Goal: Transaction & Acquisition: Download file/media

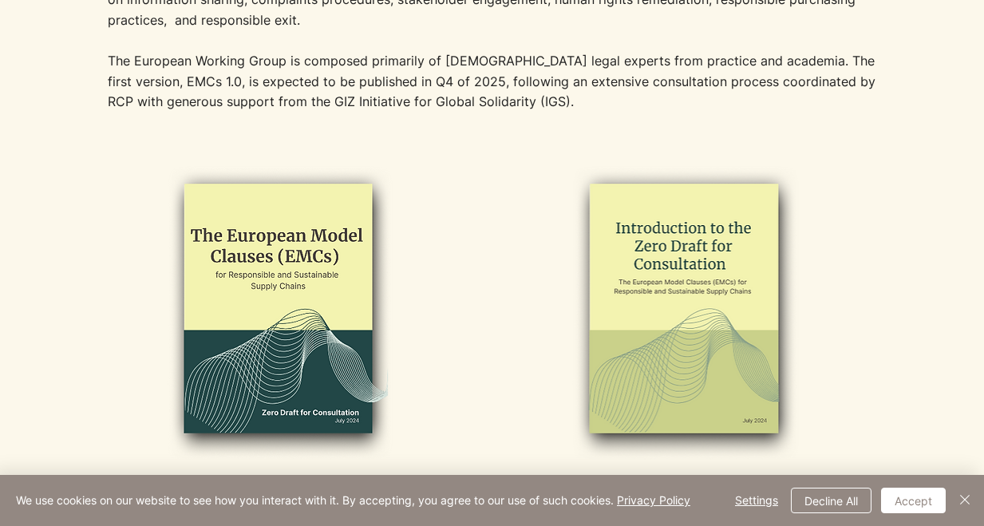
scroll to position [957, 0]
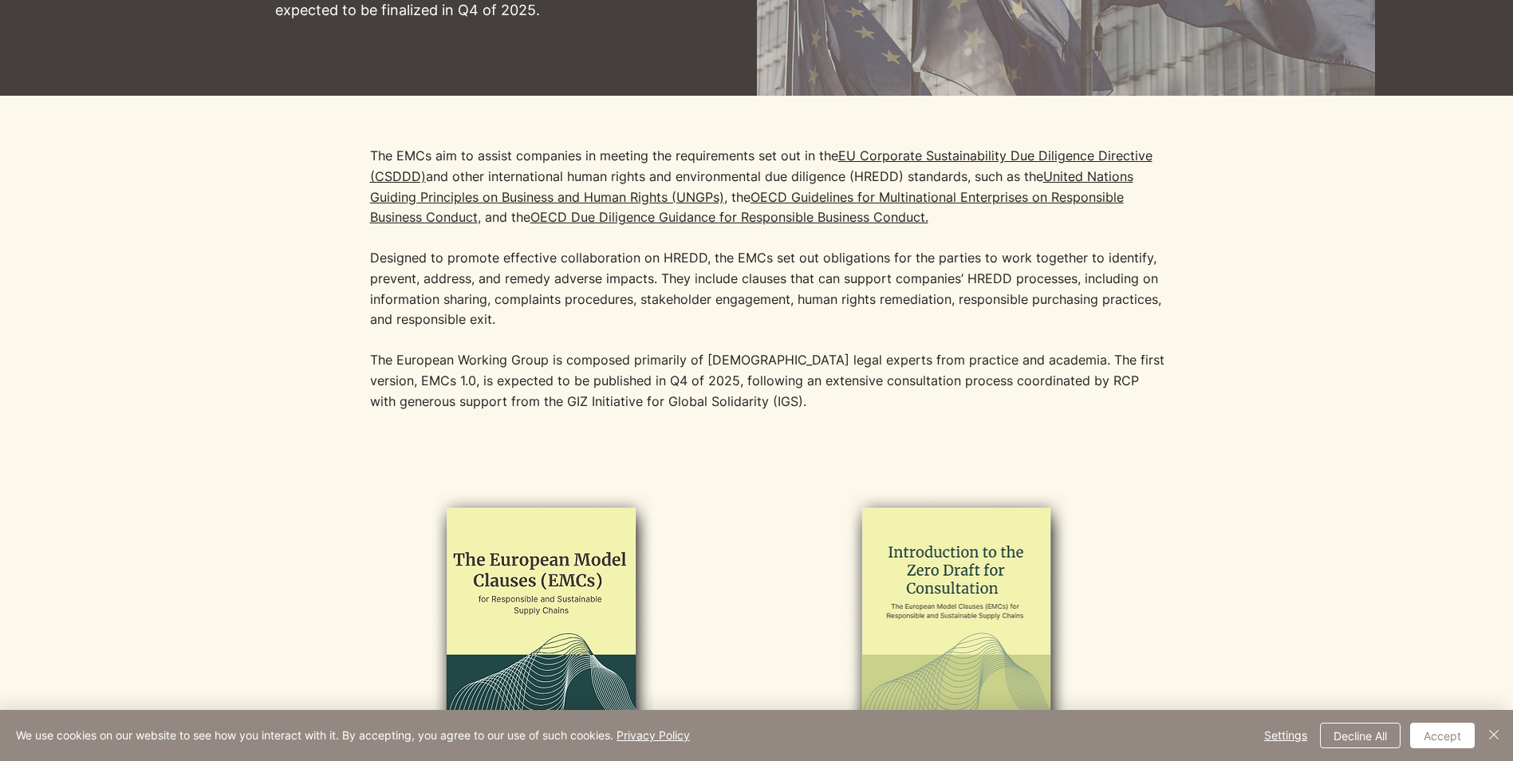
scroll to position [399, 0]
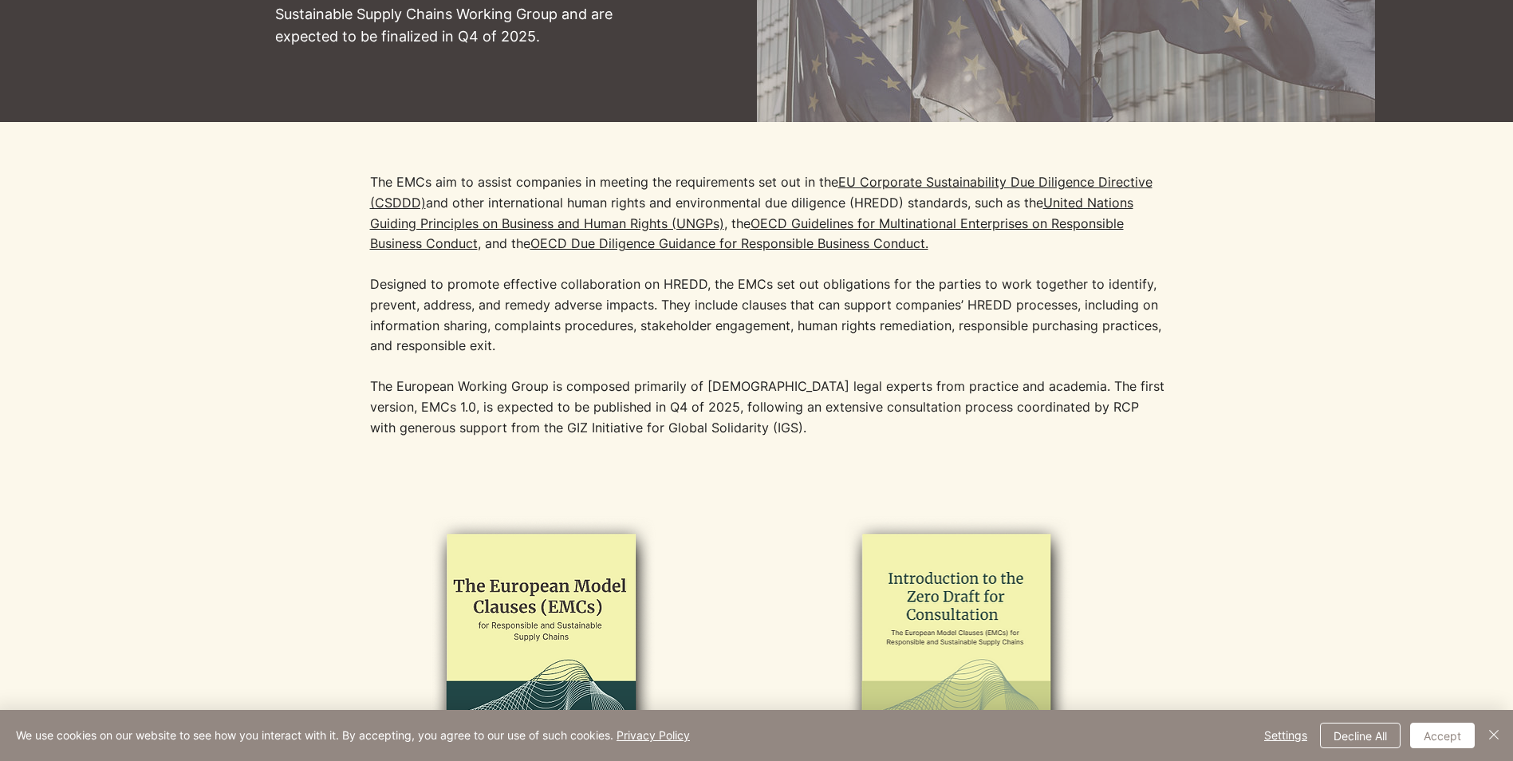
click at [398, 247] on link "OECD Guidelines for Multinational Enterprises on Responsible Business Conduct" at bounding box center [747, 233] width 754 height 37
click at [584, 601] on img at bounding box center [539, 661] width 329 height 301
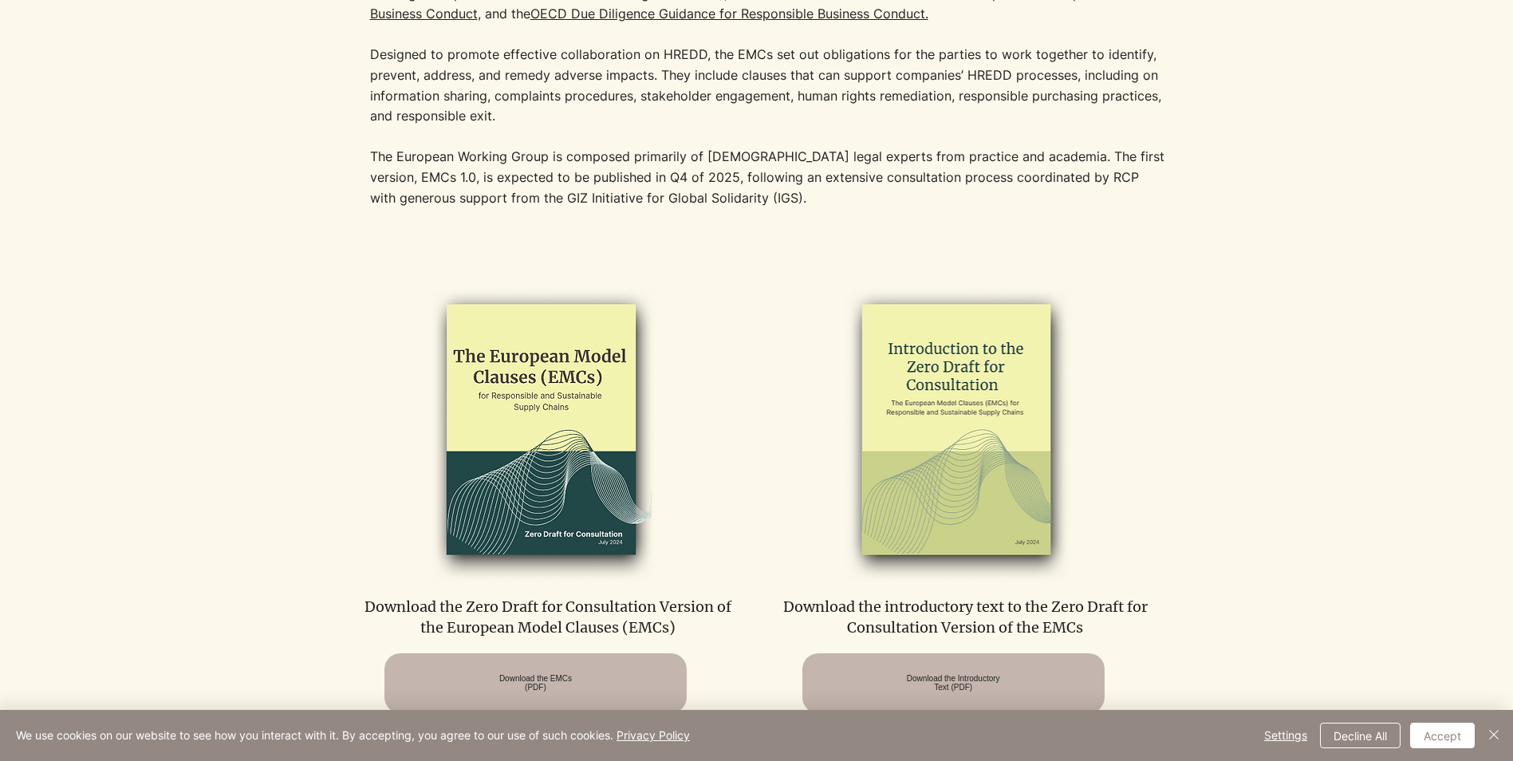
scroll to position [638, 0]
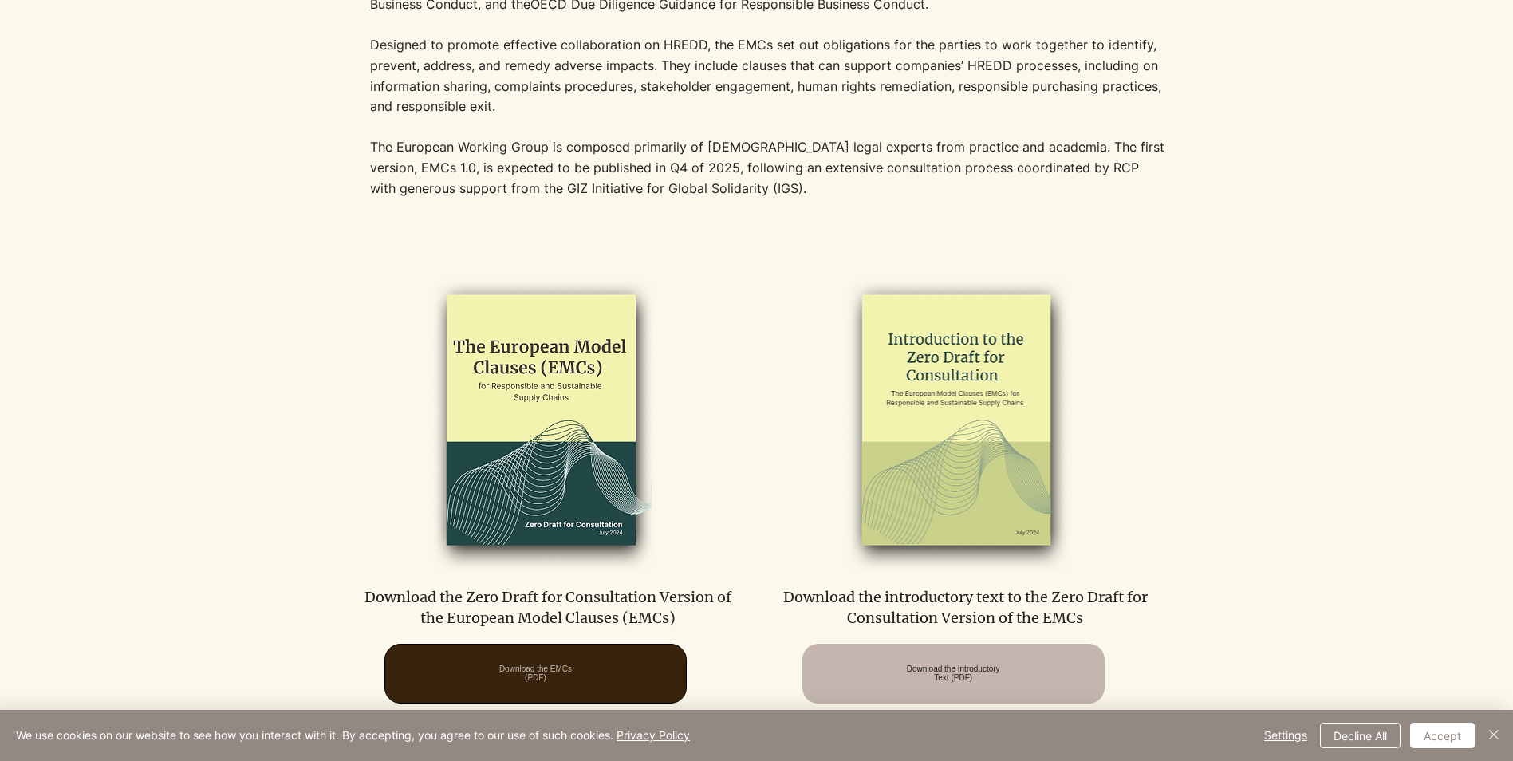
click at [546, 671] on span "Download the EMCs (PDF)" at bounding box center [535, 674] width 73 height 18
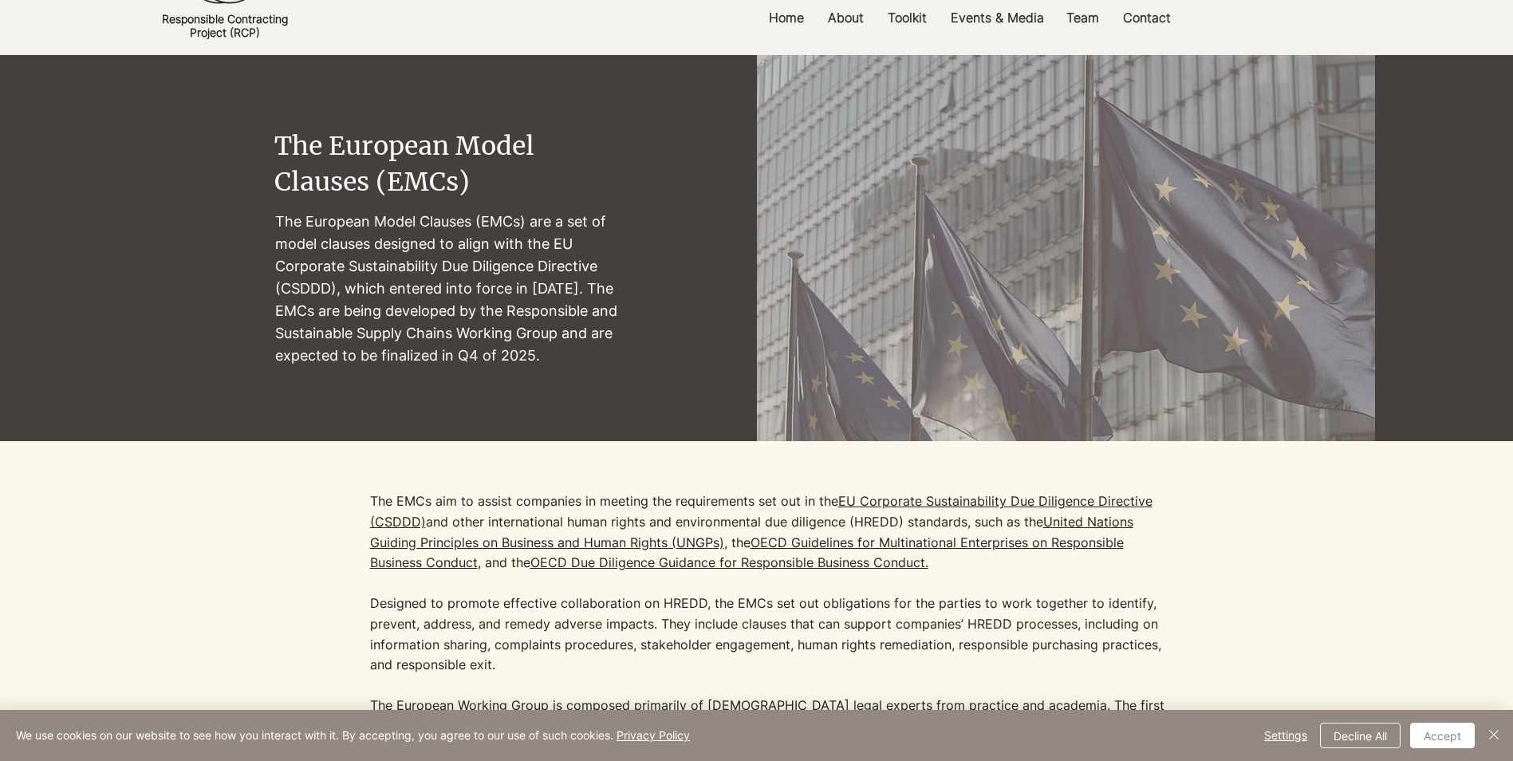
scroll to position [0, 0]
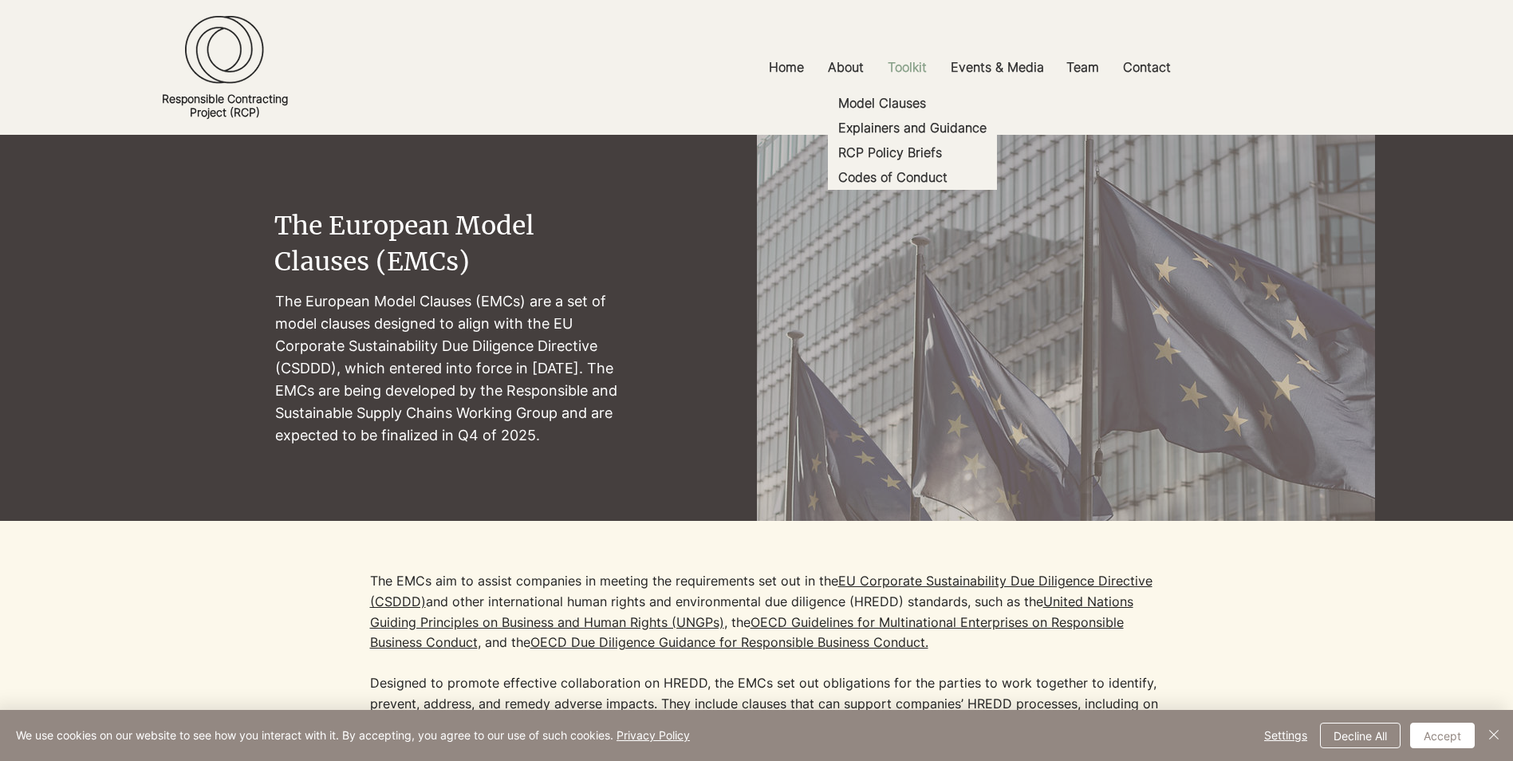
click at [902, 55] on p "Toolkit" at bounding box center [907, 67] width 55 height 36
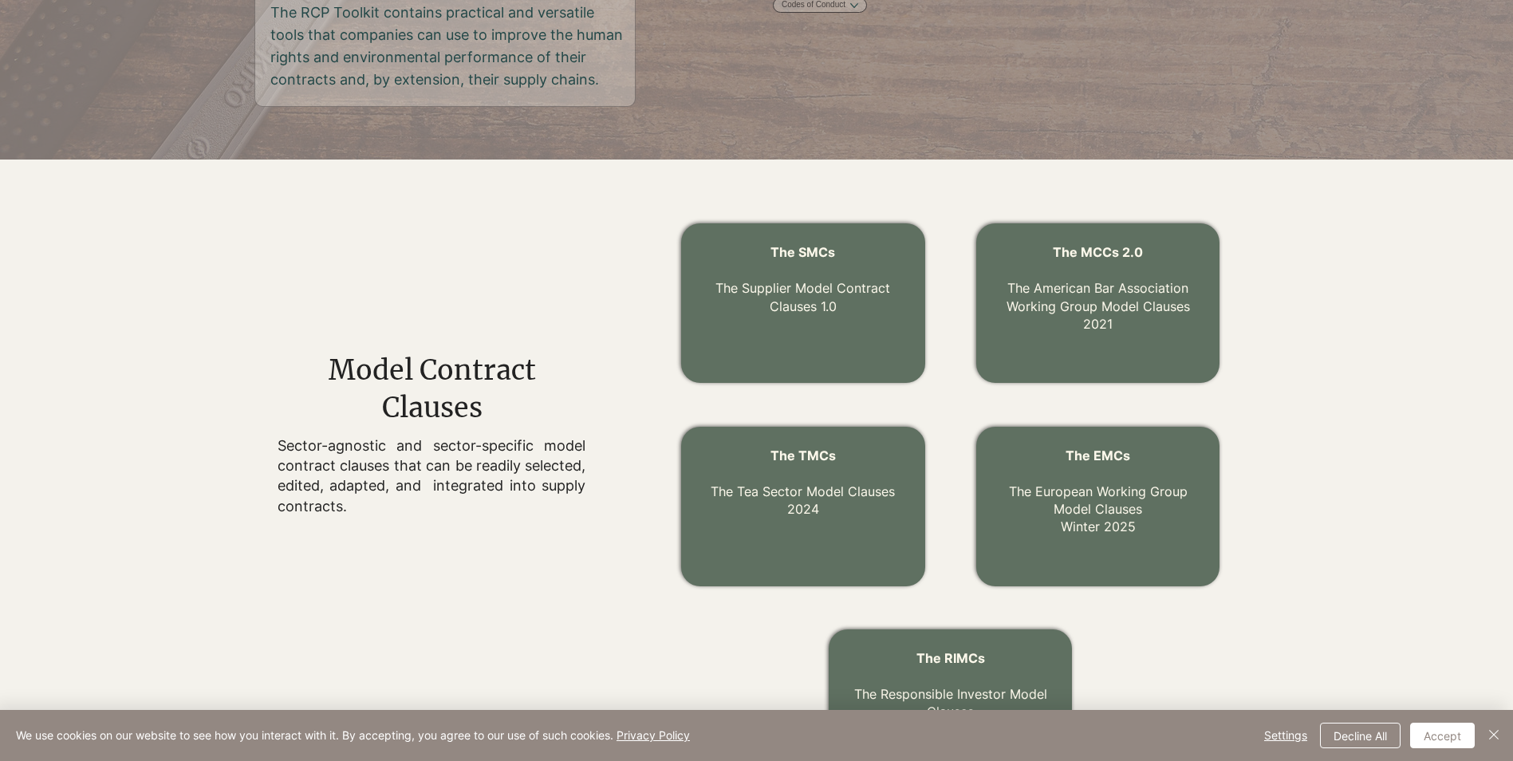
scroll to position [399, 0]
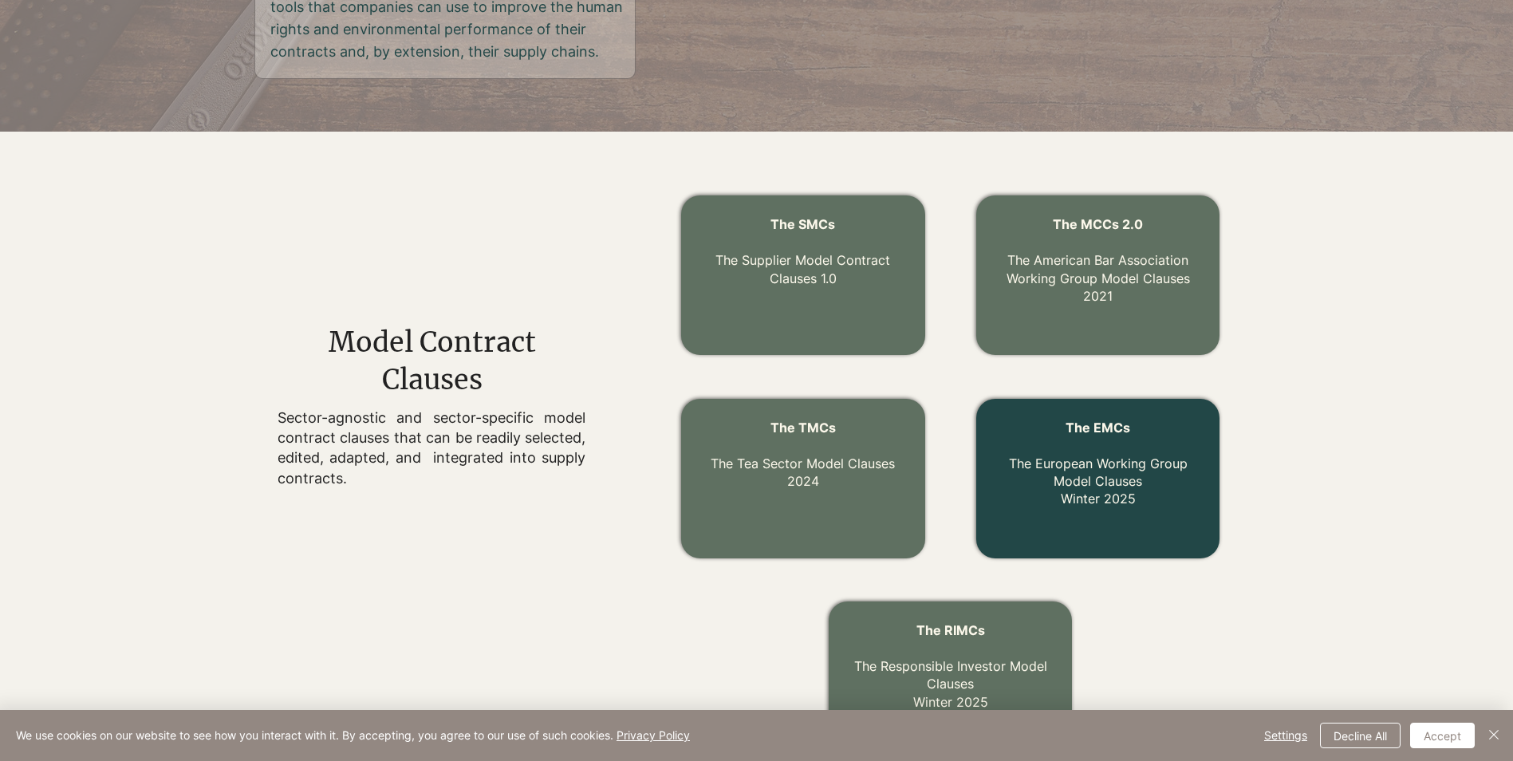
click at [1130, 482] on link "The EMCs The European Working Group Model Clauses Winter 2025" at bounding box center [1098, 464] width 179 height 88
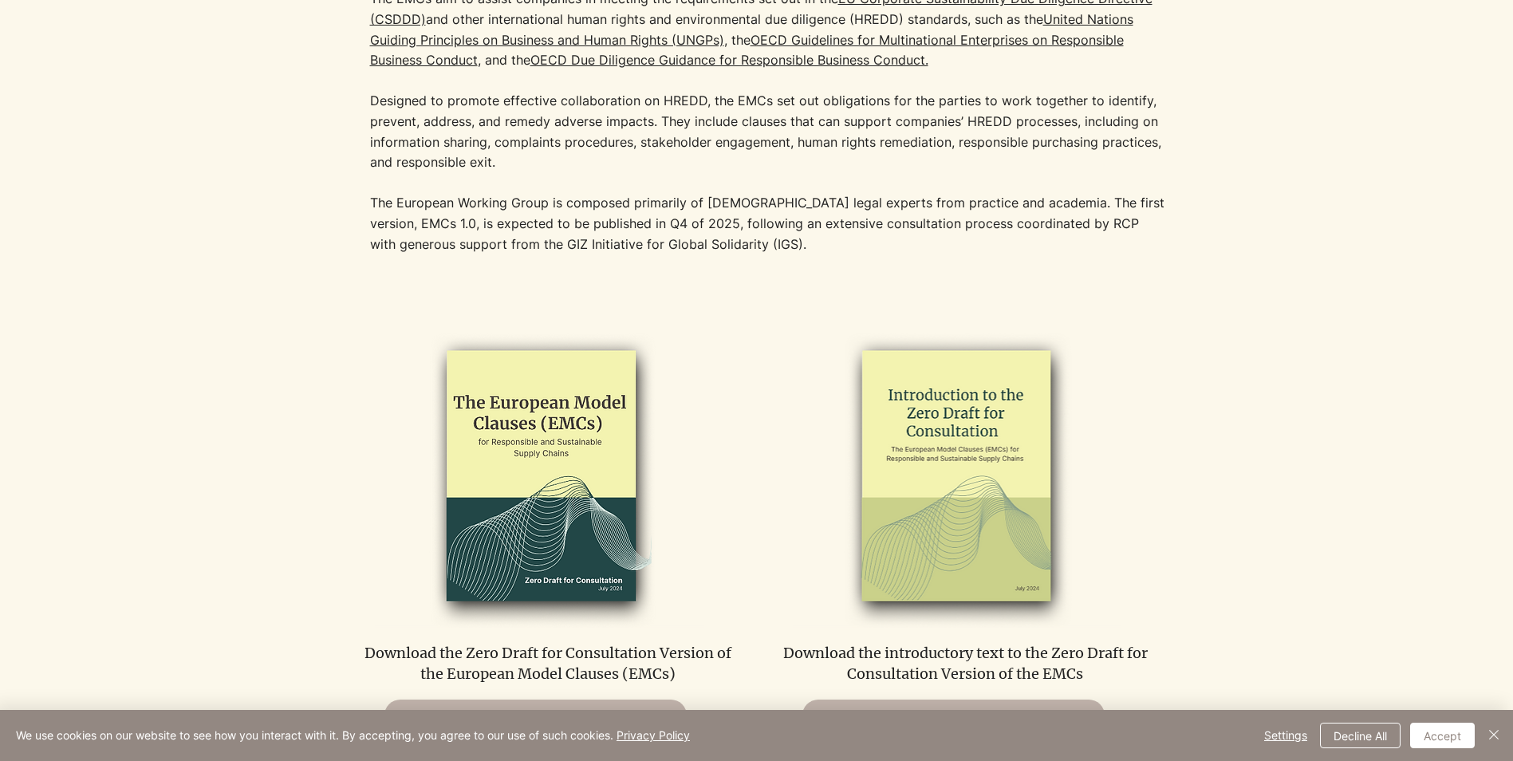
scroll to position [718, 0]
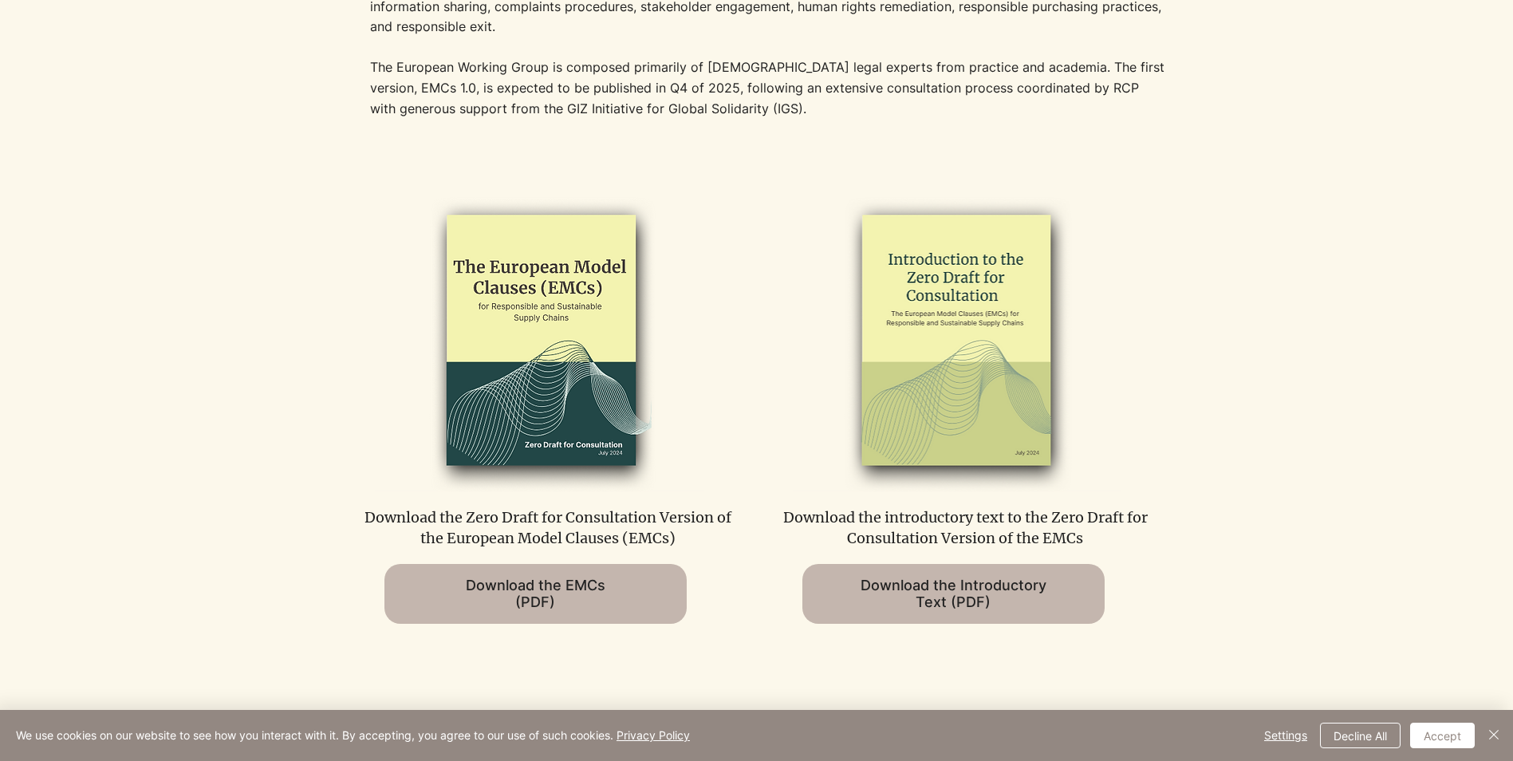
scroll to position [399, 0]
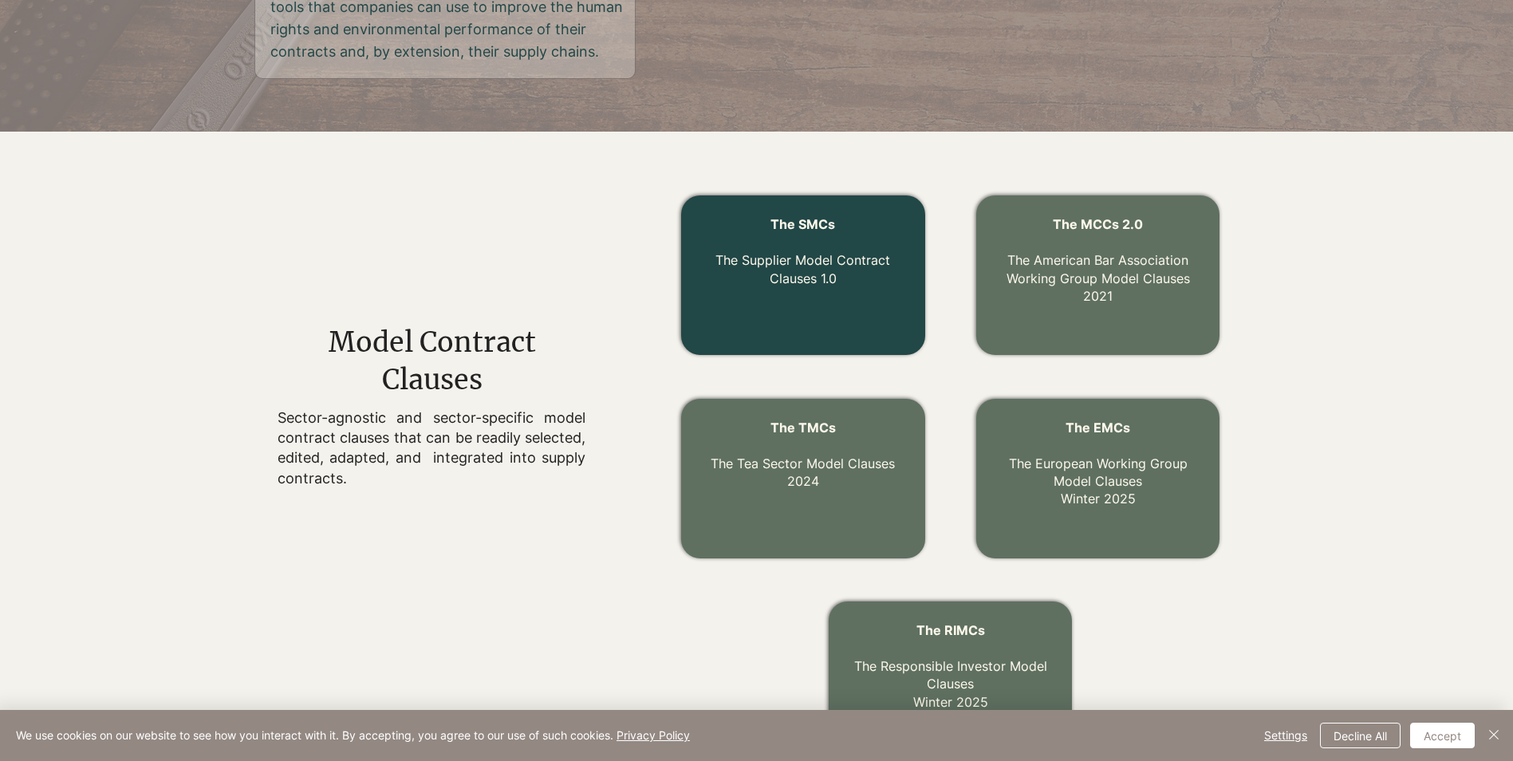
click at [827, 269] on p "The Supplier Model Contract Clauses 1.0" at bounding box center [803, 260] width 205 height 53
click at [822, 254] on link "The Supplier Model Contract Clauses 1.0" at bounding box center [803, 269] width 175 height 34
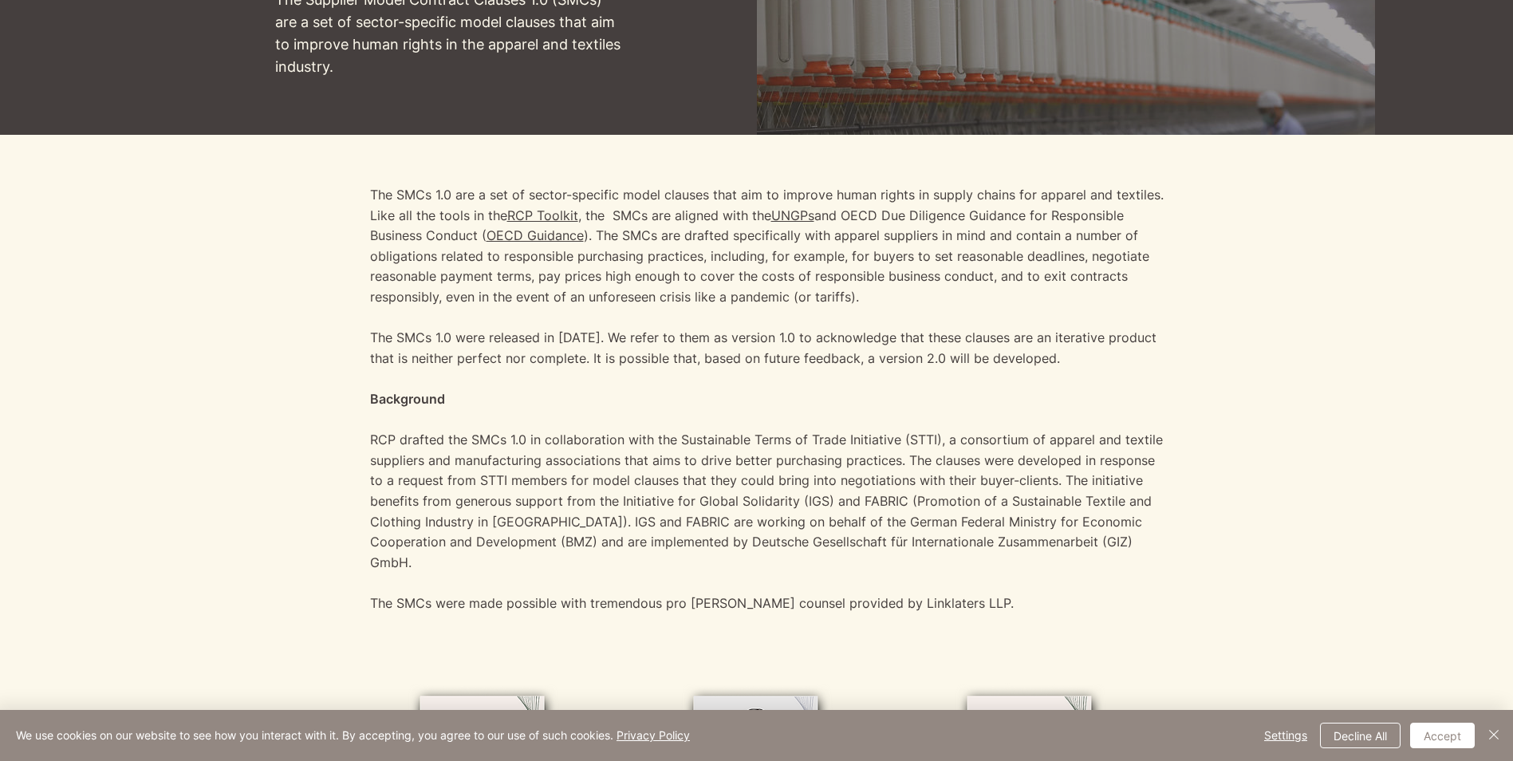
scroll to position [638, 0]
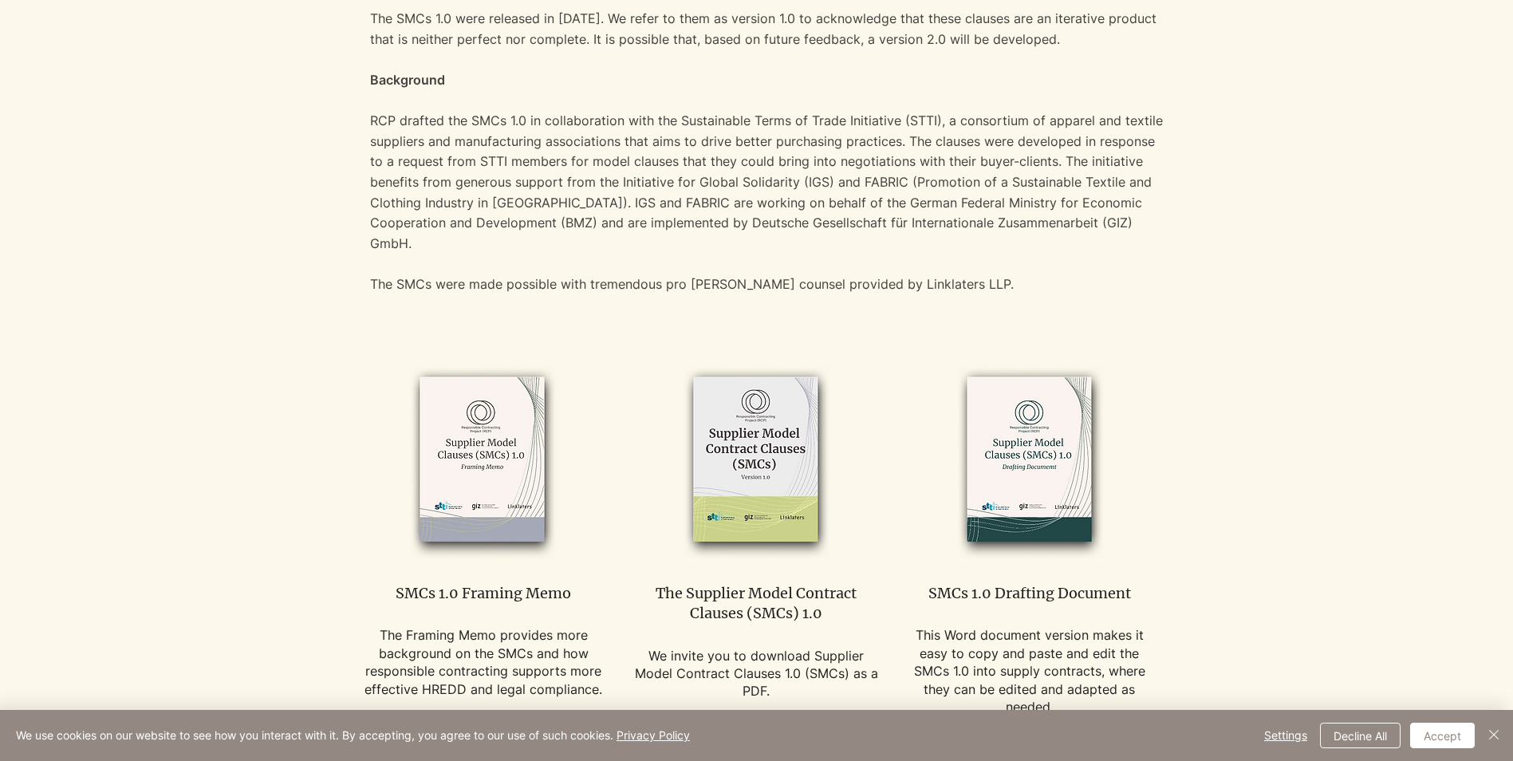
click at [747, 434] on img at bounding box center [756, 460] width 217 height 198
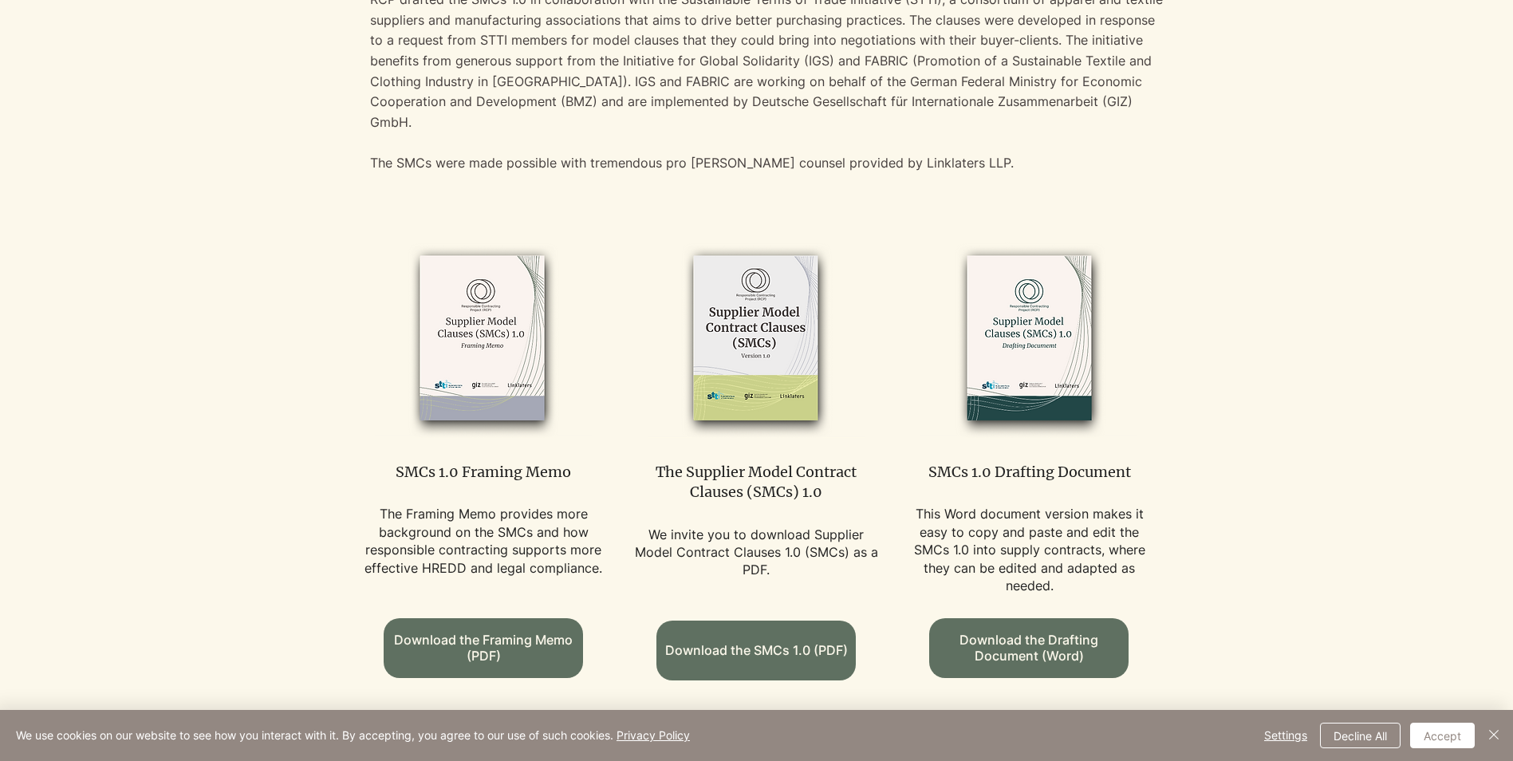
scroll to position [957, 0]
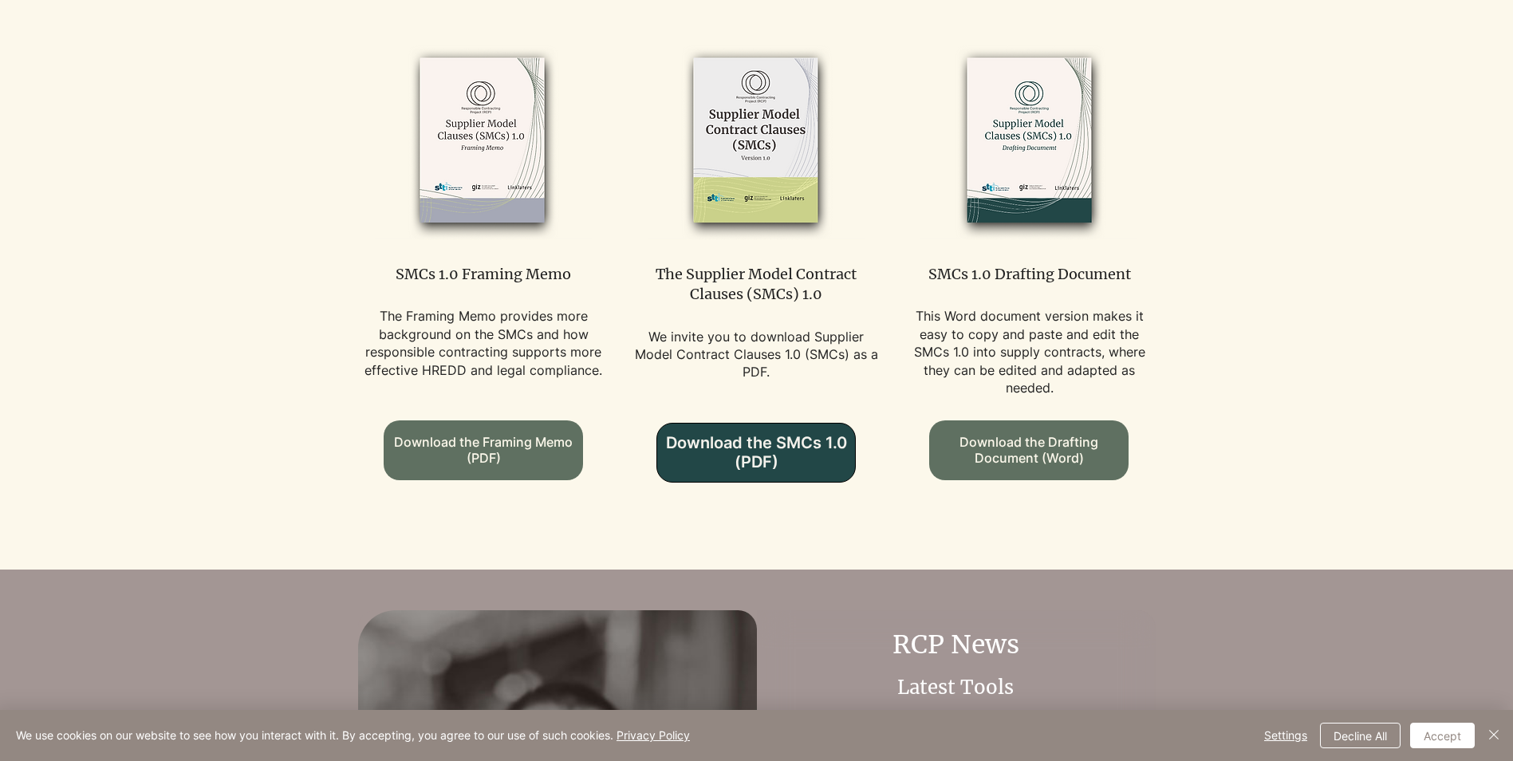
click at [792, 441] on span "Download the SMCs 1.0 (PDF)" at bounding box center [756, 452] width 198 height 38
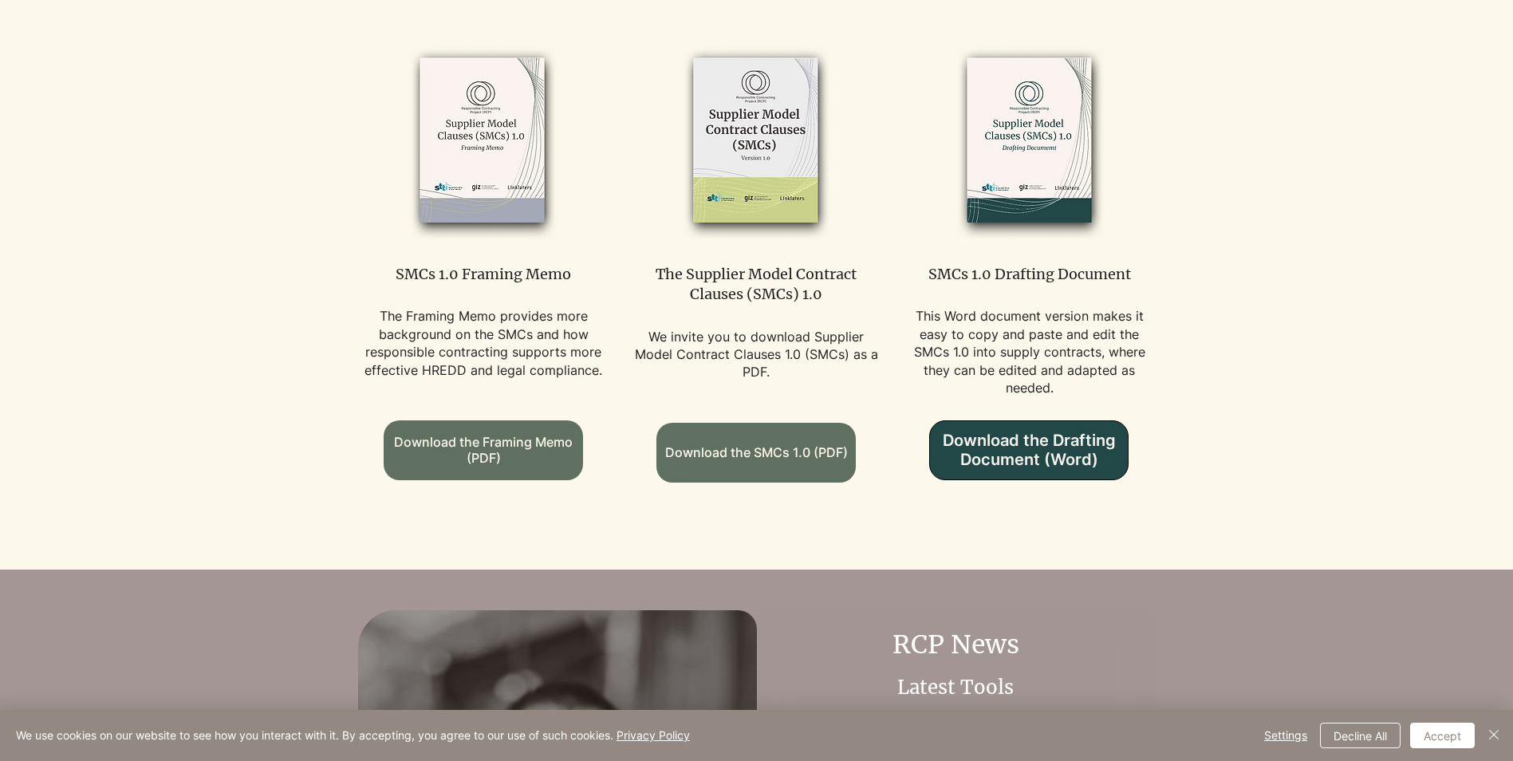
click at [990, 445] on span "Download the Drafting Document (Word)" at bounding box center [1029, 450] width 198 height 38
